Goal: Task Accomplishment & Management: Manage account settings

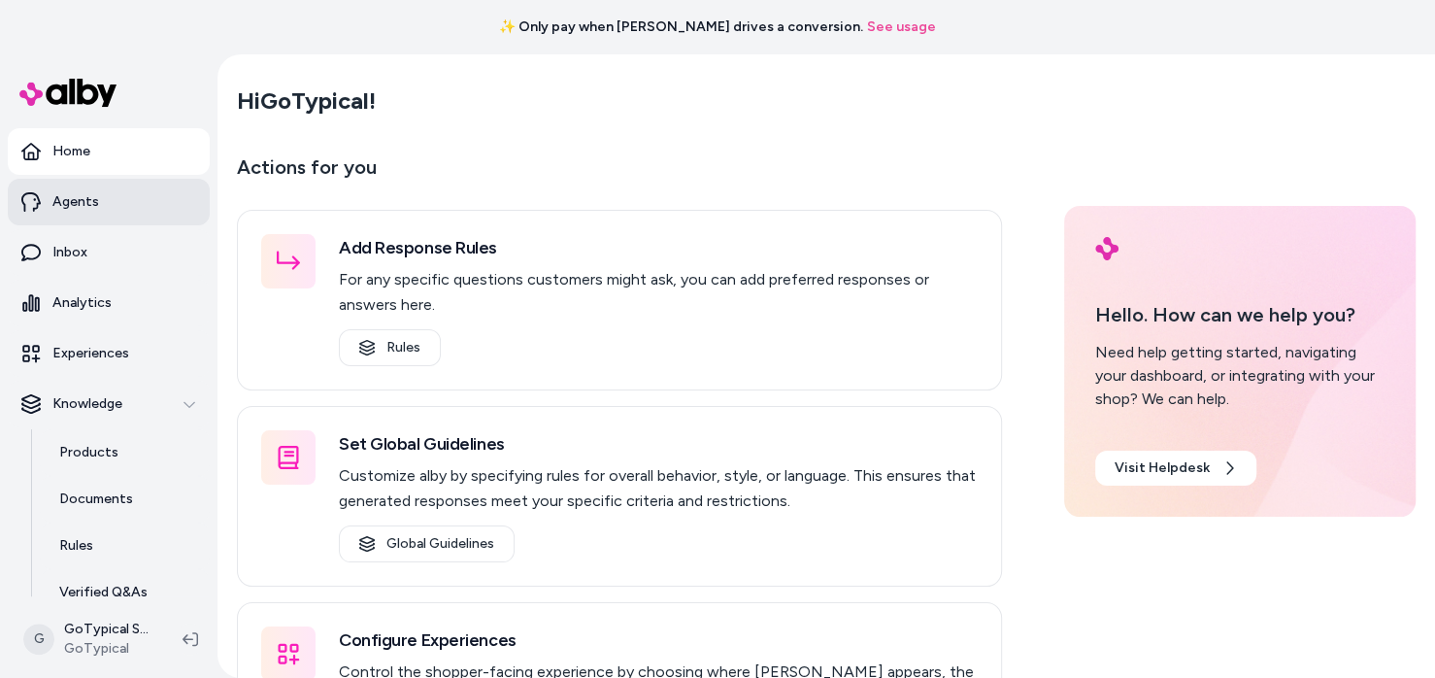
click at [64, 202] on p "Agents" at bounding box center [75, 201] width 47 height 19
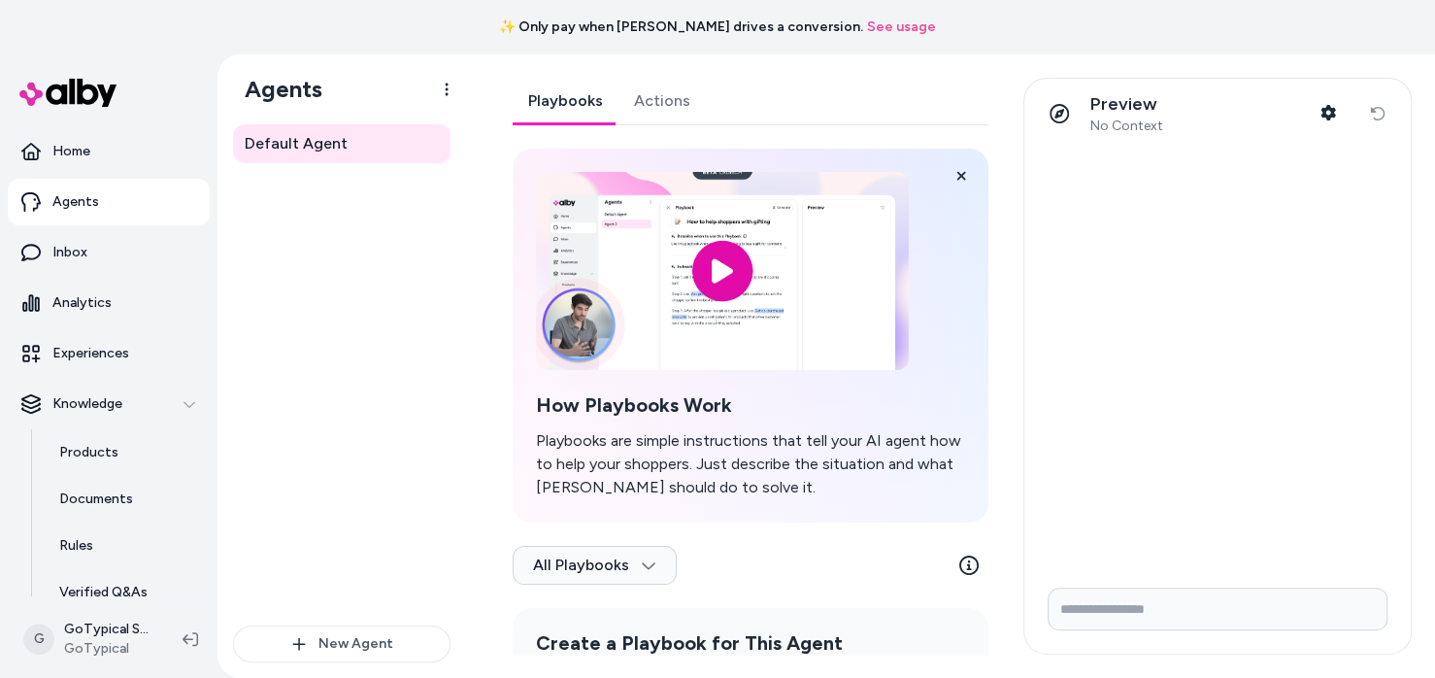
click at [621, 106] on link "Actions" at bounding box center [661, 101] width 87 height 47
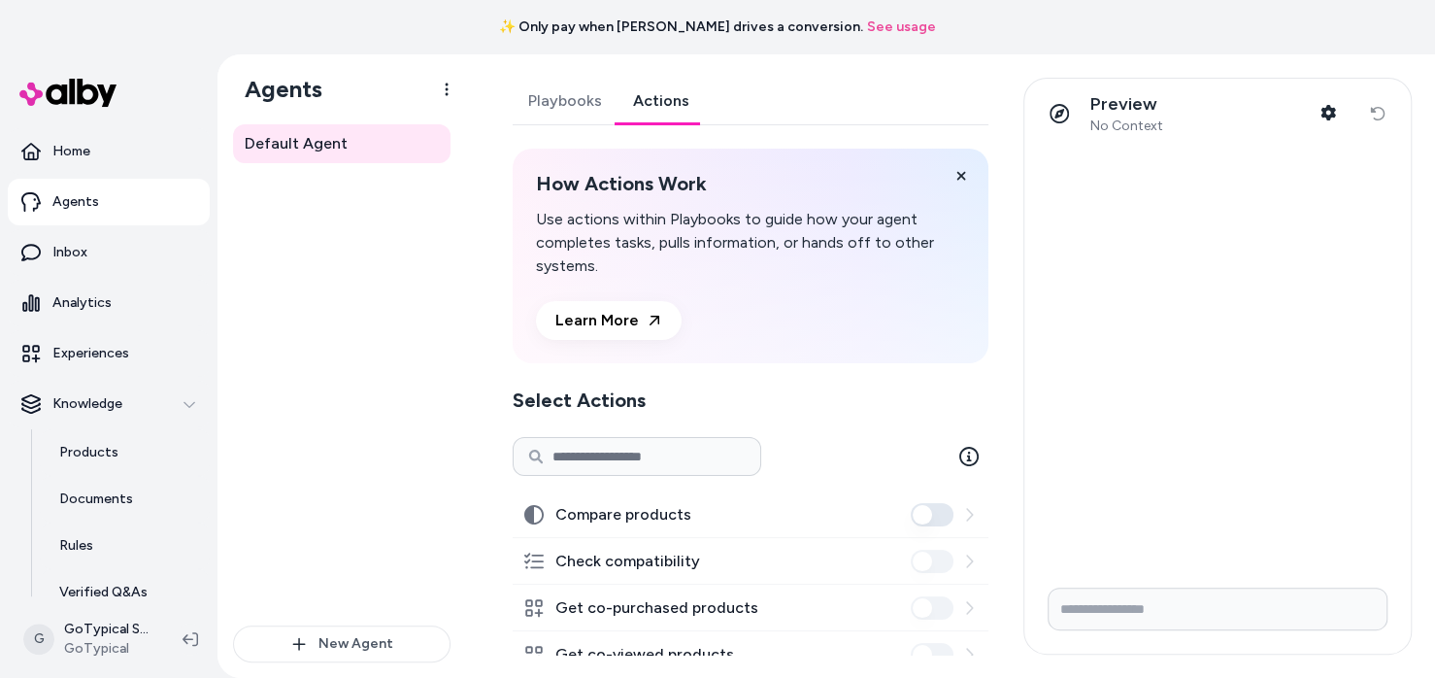
click at [589, 99] on link "Playbooks" at bounding box center [565, 101] width 105 height 47
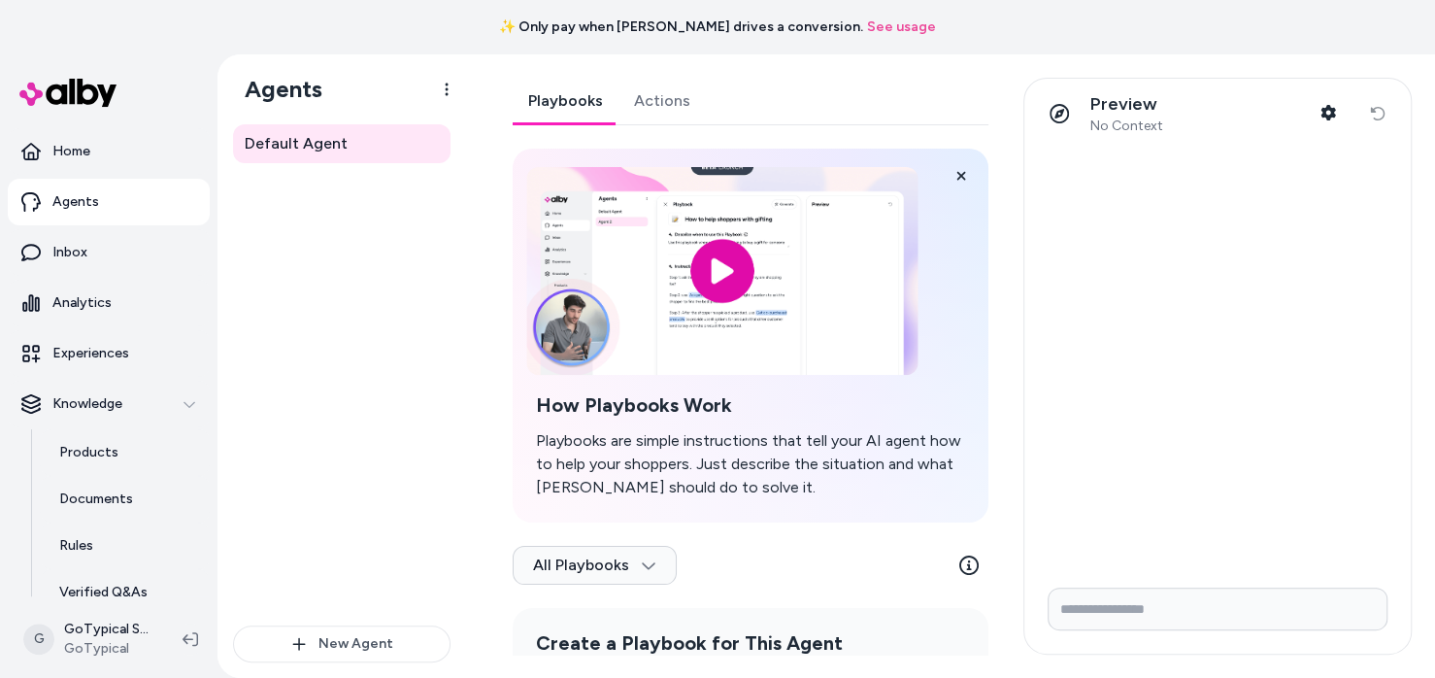
click at [705, 266] on input "image" at bounding box center [721, 271] width 391 height 208
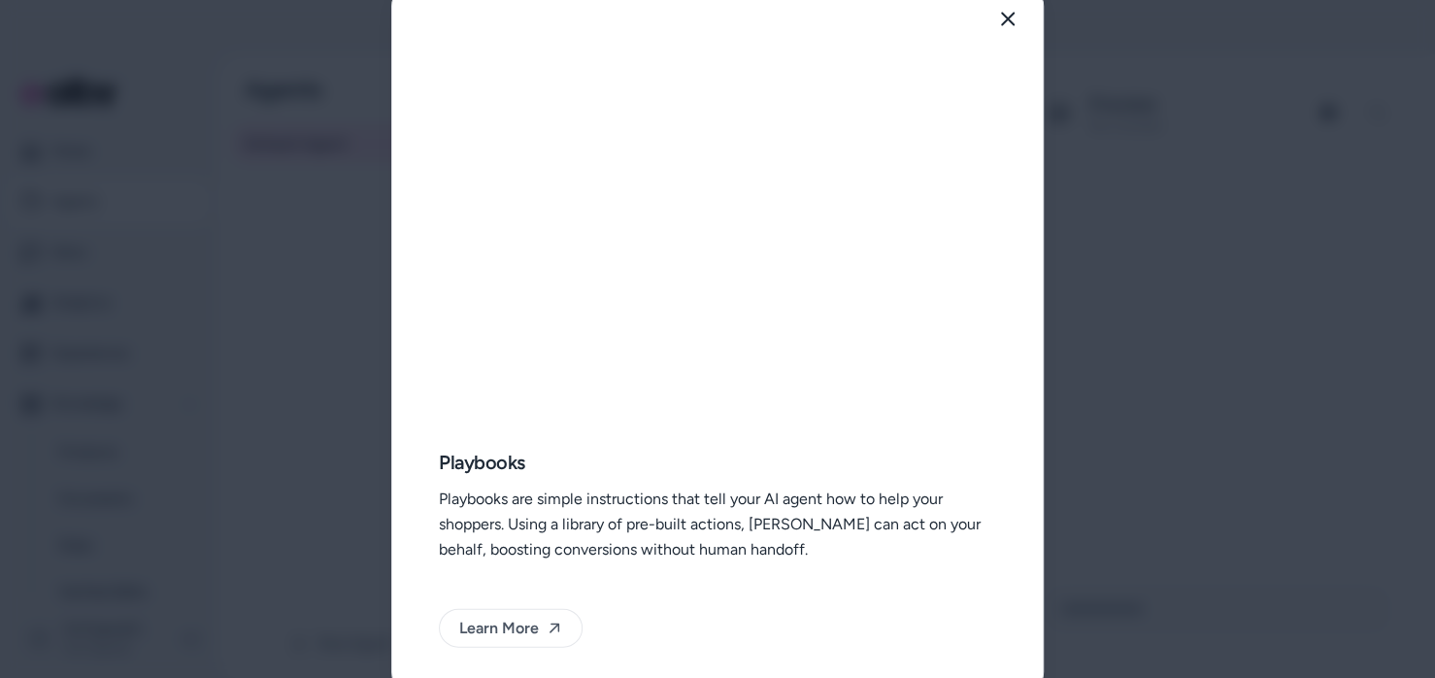
click at [997, 331] on div "Playbooks Playbooks are simple instructions that tell your AI agent how to help…" at bounding box center [717, 374] width 650 height 640
click at [1011, 26] on icon "button" at bounding box center [1008, 20] width 16 height 16
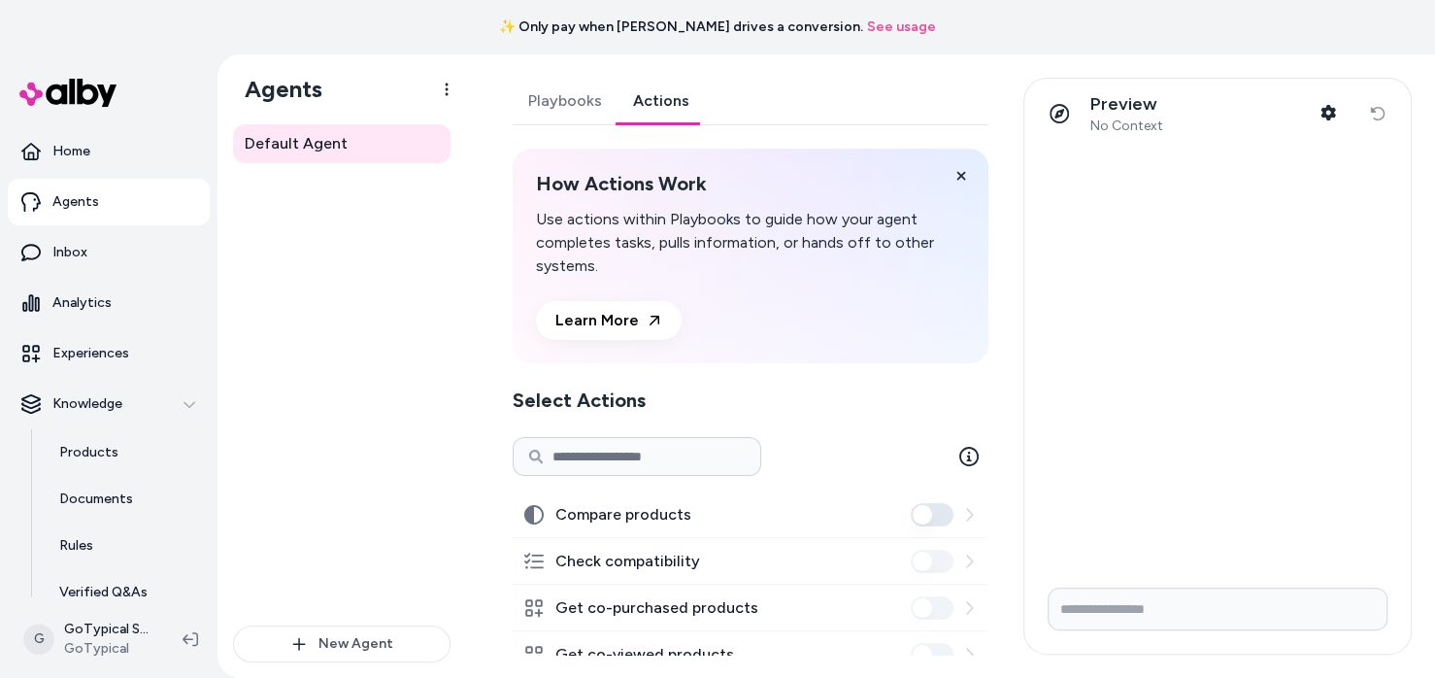
click at [671, 111] on link "Actions" at bounding box center [660, 101] width 87 height 47
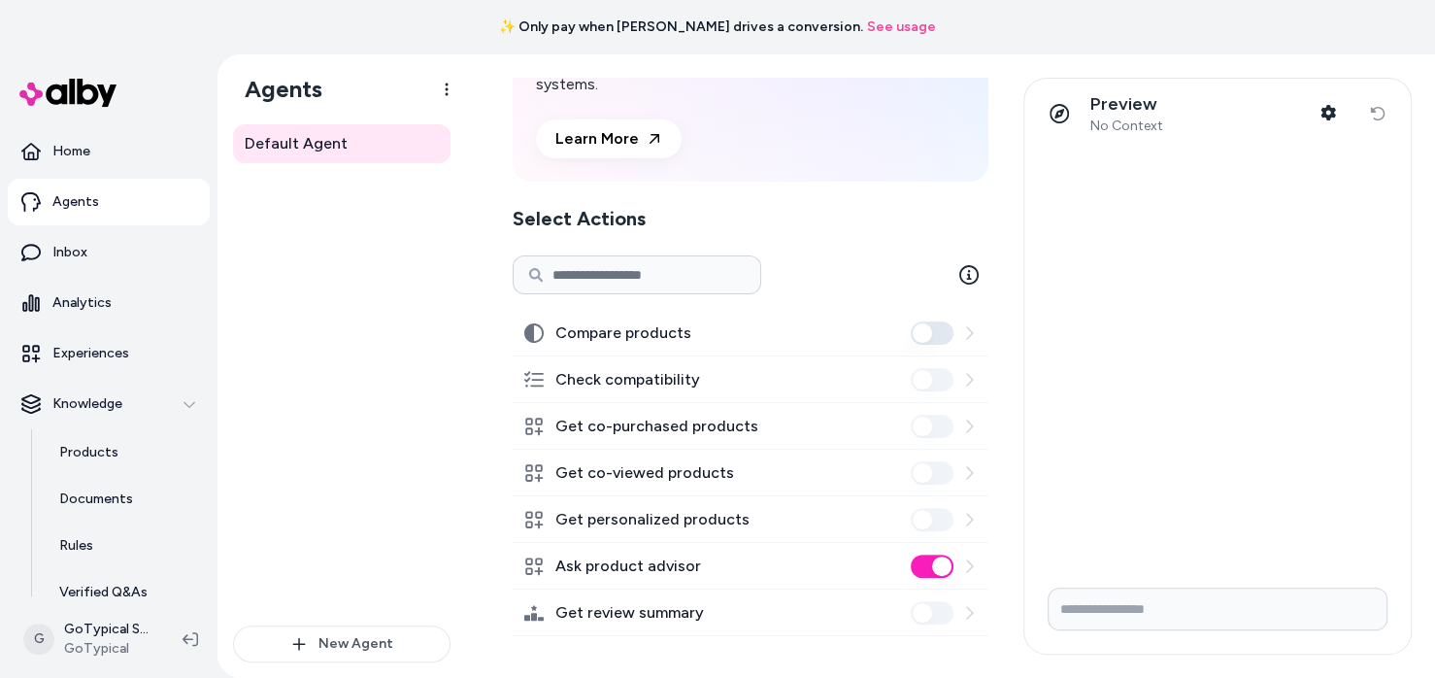
scroll to position [184, 0]
click at [1116, 527] on div at bounding box center [1217, 360] width 386 height 423
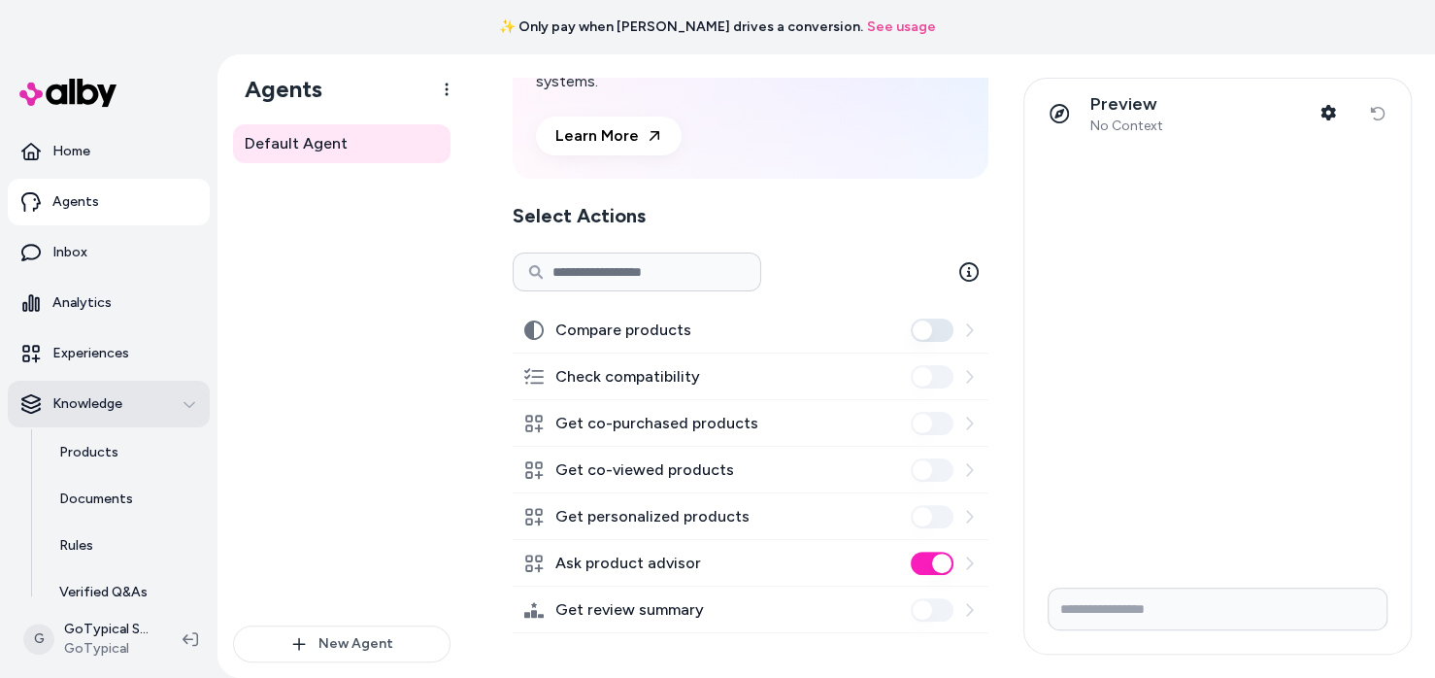
click at [92, 402] on p "Knowledge" at bounding box center [87, 403] width 70 height 19
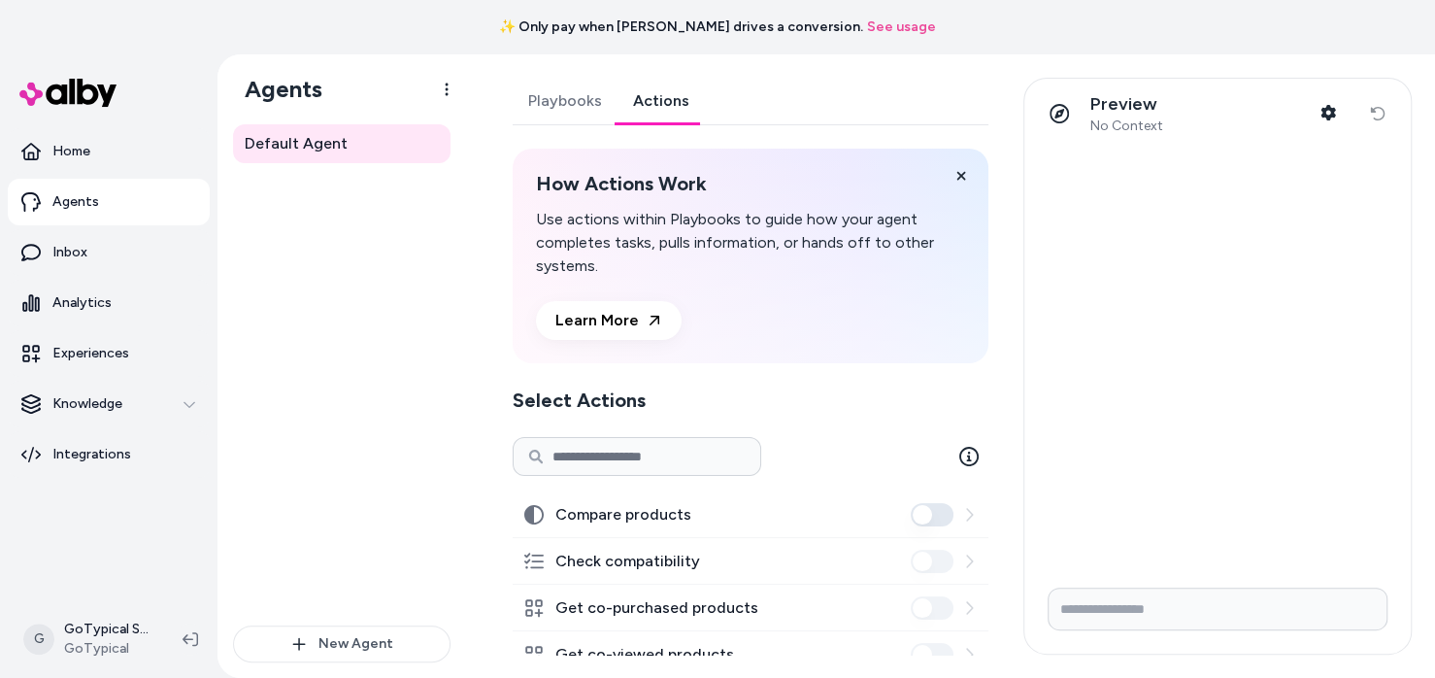
click at [540, 96] on link "Playbooks" at bounding box center [565, 101] width 105 height 47
click at [653, 104] on link "Actions" at bounding box center [660, 101] width 87 height 47
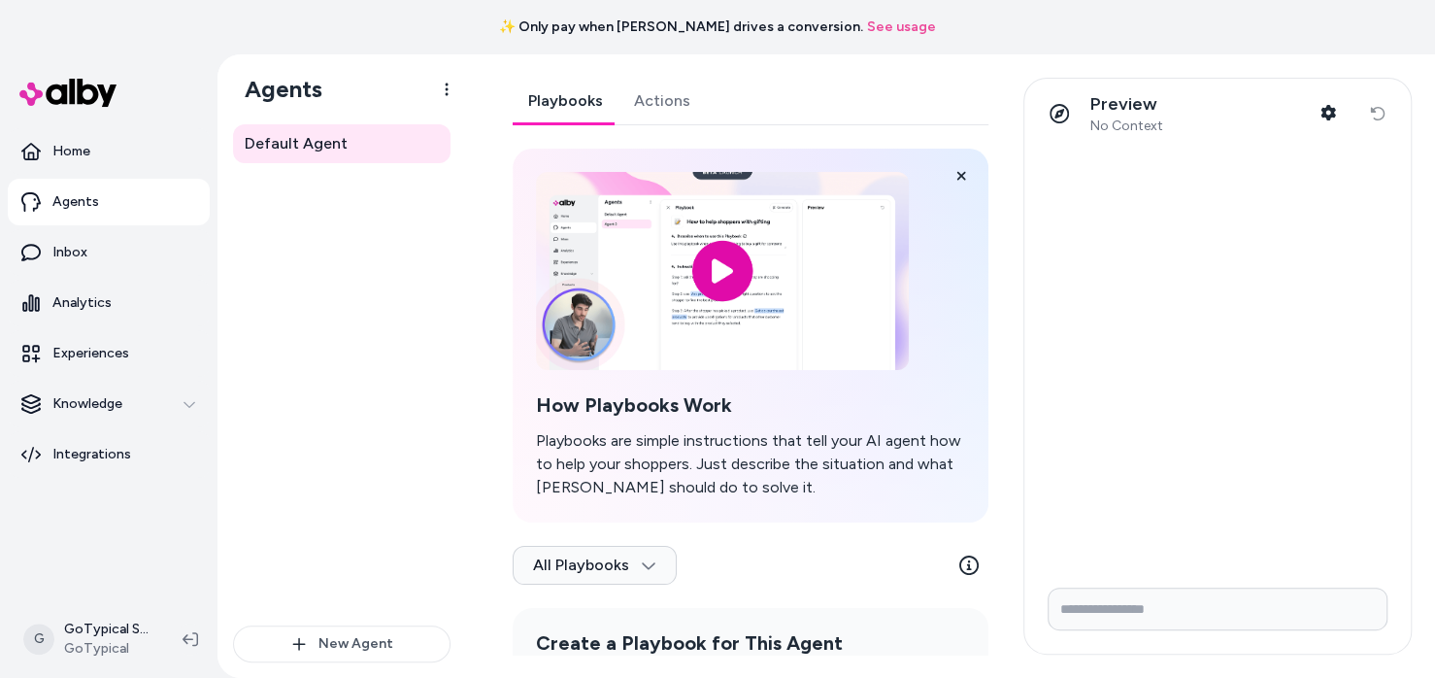
click at [555, 106] on link "Playbooks" at bounding box center [566, 101] width 106 height 47
click at [957, 177] on icon at bounding box center [961, 176] width 9 height 9
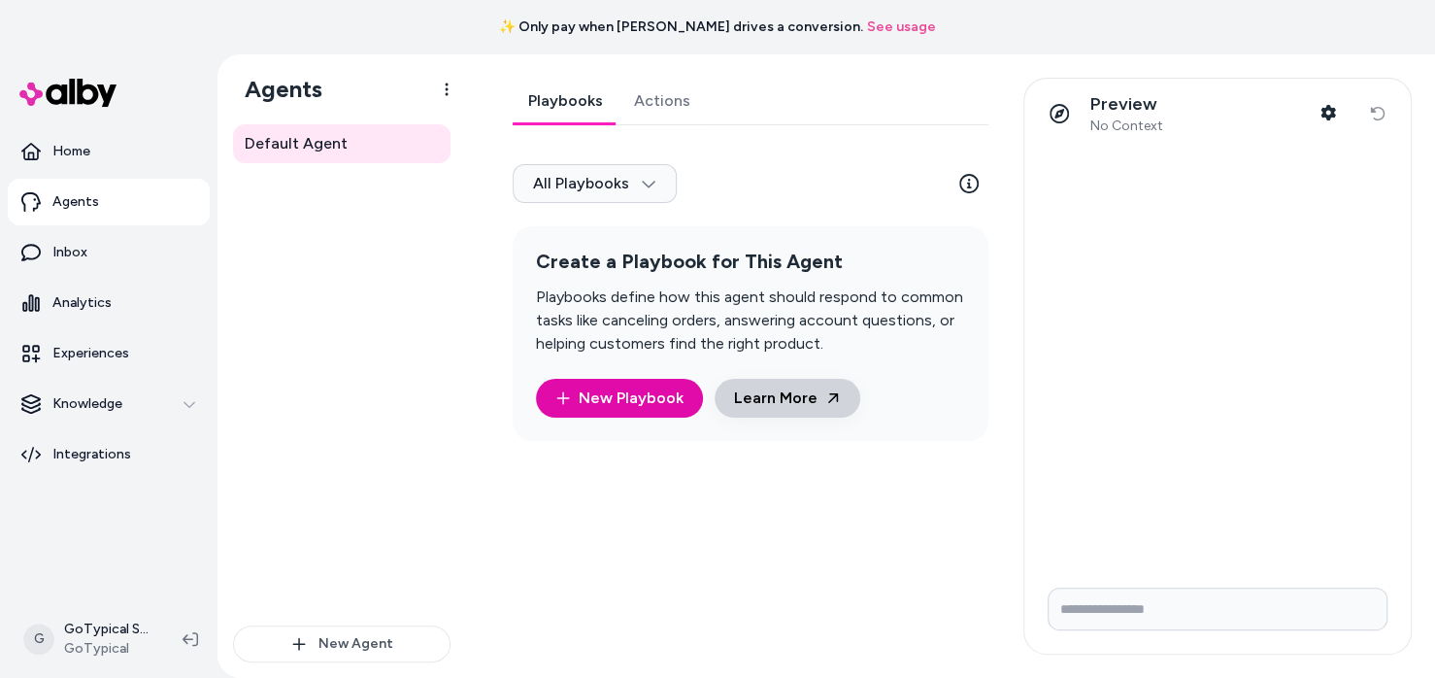
click at [797, 385] on link "Learn More" at bounding box center [787, 398] width 146 height 39
click at [659, 89] on link "Actions" at bounding box center [661, 101] width 87 height 47
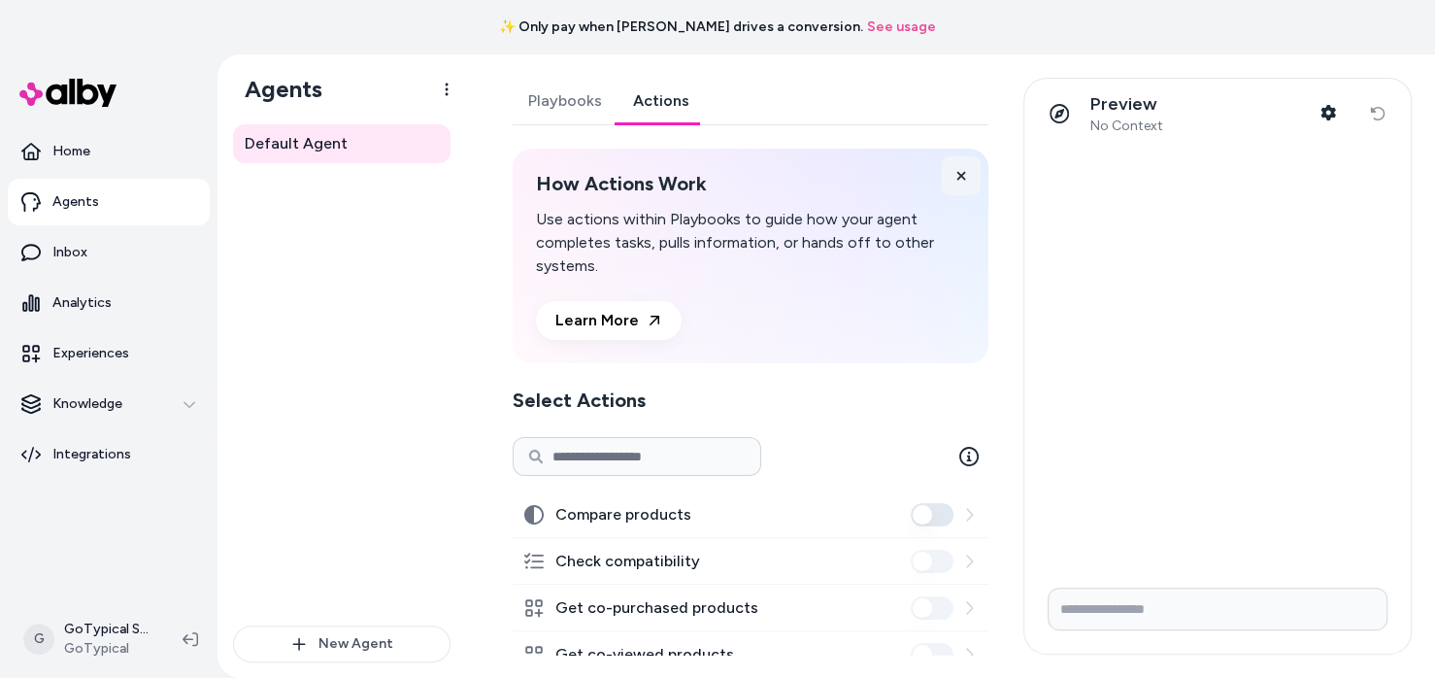
click at [968, 171] on button at bounding box center [961, 175] width 39 height 39
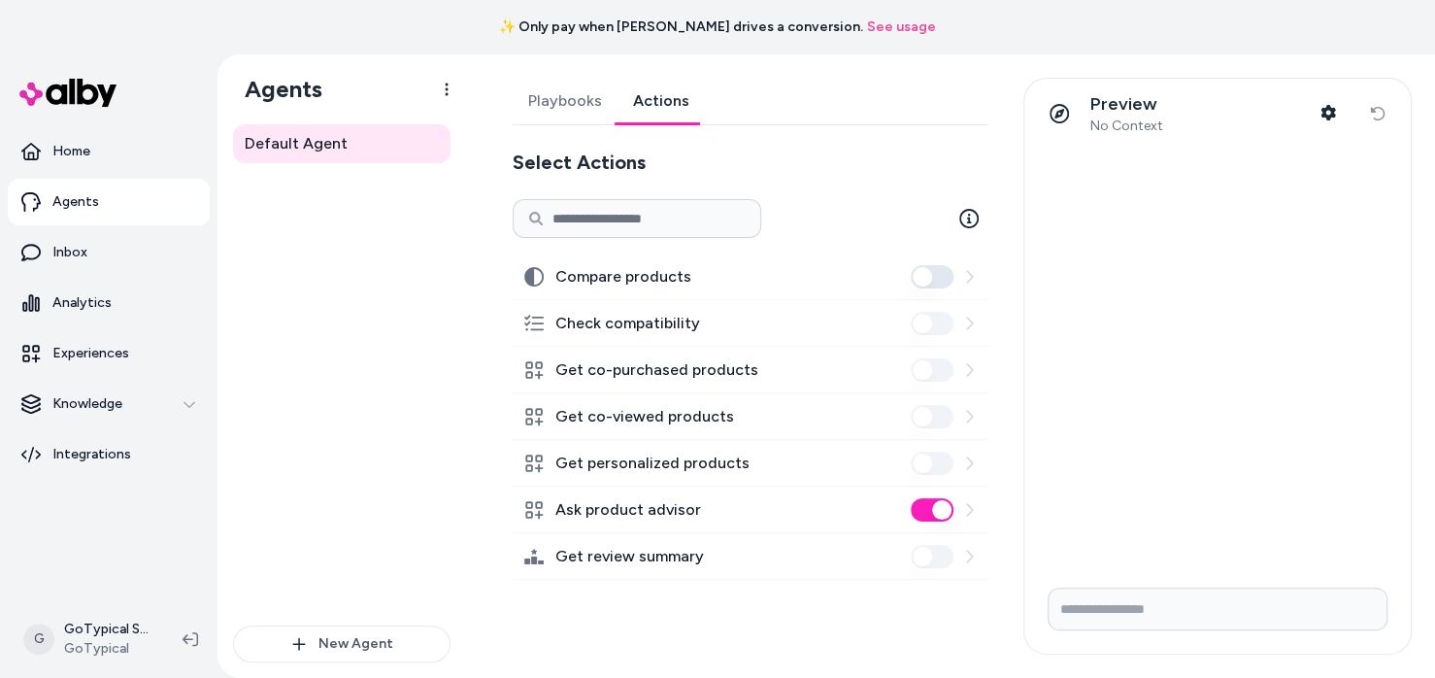
drag, startPoint x: 142, startPoint y: 75, endPoint x: 33, endPoint y: 78, distance: 108.8
click at [33, 78] on div at bounding box center [124, 93] width 233 height 70
